Goal: Task Accomplishment & Management: Manage account settings

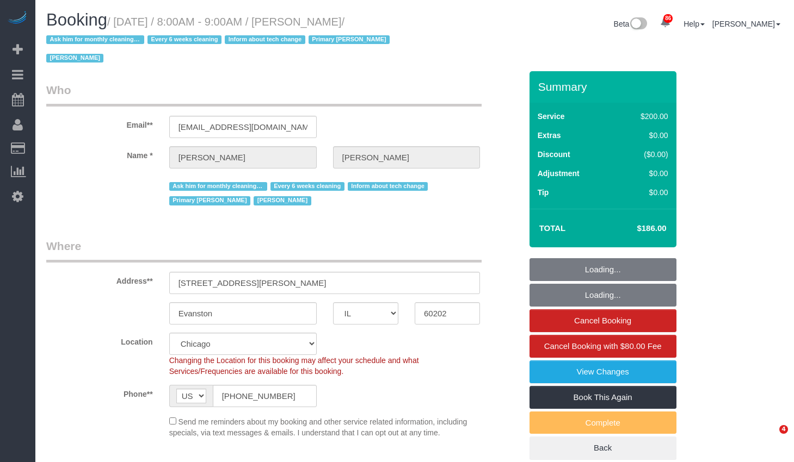
select select "IL"
select select "number:1"
select select "number:58"
select select "number:139"
select select "number:107"
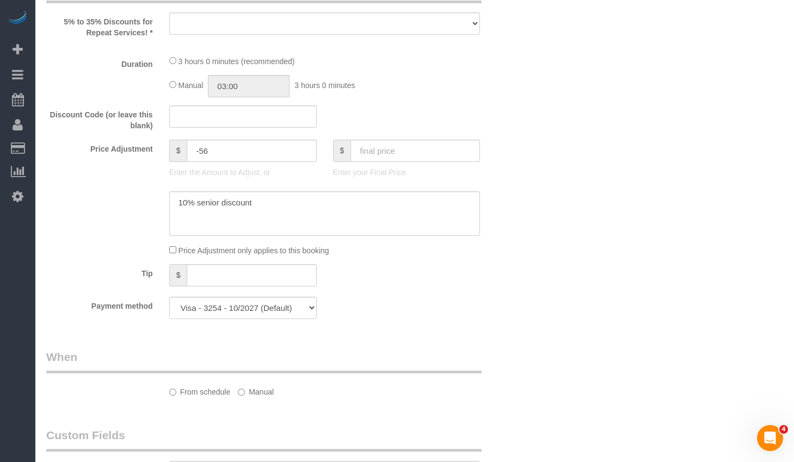
select select "object:1057"
select select "512"
select select "spot1"
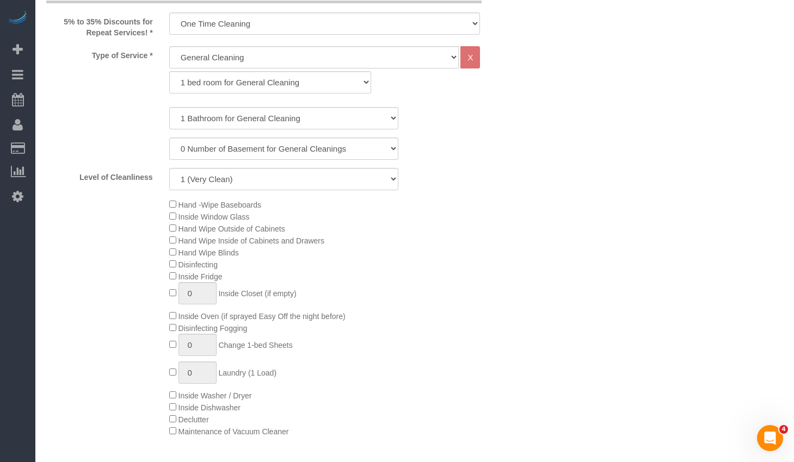
select select "object:1300"
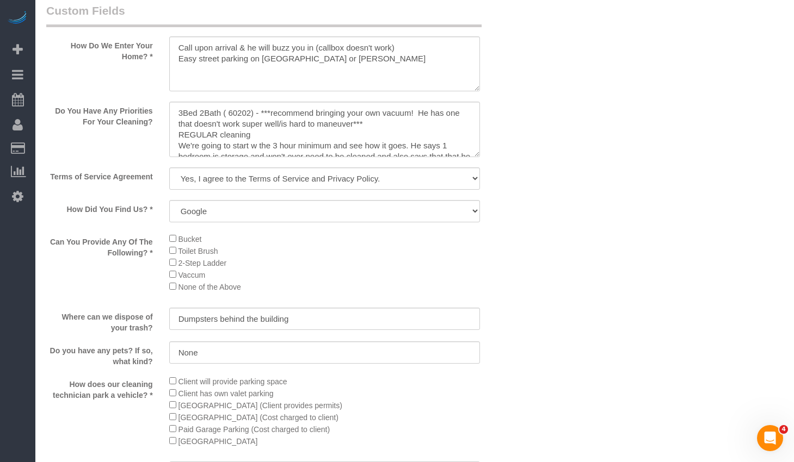
scroll to position [1251, 0]
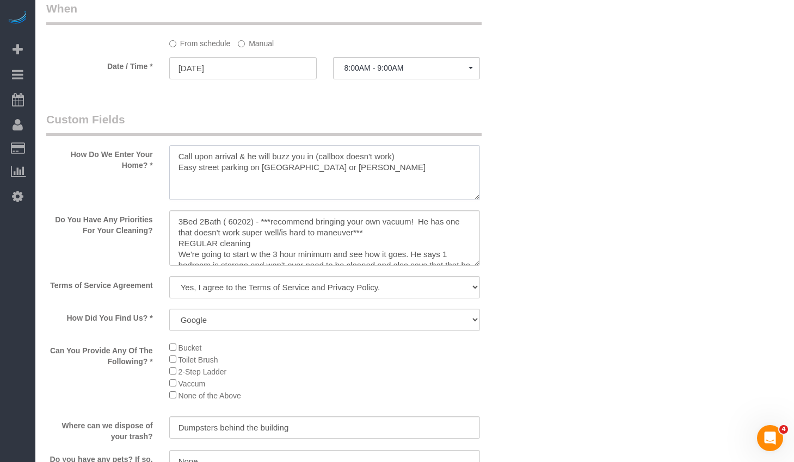
click at [374, 168] on textarea at bounding box center [324, 172] width 311 height 55
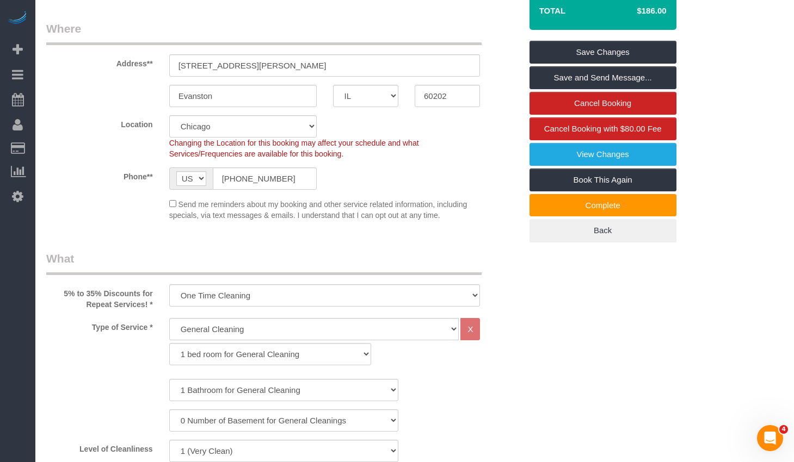
scroll to position [0, 0]
